Goal: Find specific page/section: Find specific page/section

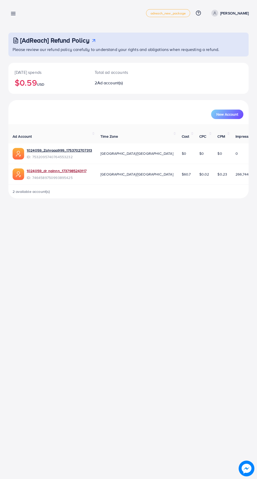
click at [80, 168] on link "1024059_dr nainnn_1737985243117" at bounding box center [57, 170] width 60 height 5
click at [13, 15] on line at bounding box center [13, 15] width 4 height 0
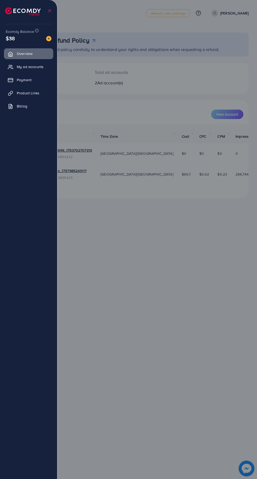
click at [40, 70] on link "My ad accounts" at bounding box center [28, 66] width 49 height 11
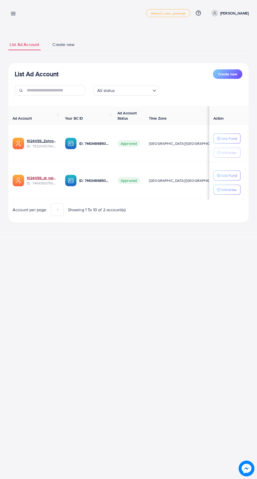
click at [41, 179] on link "1024059_dr nainnn_1737985243117" at bounding box center [42, 177] width 30 height 5
